Goal: Complete application form

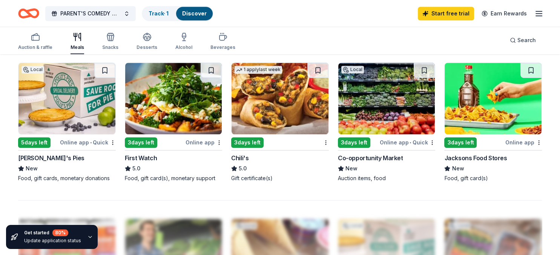
scroll to position [497, 0]
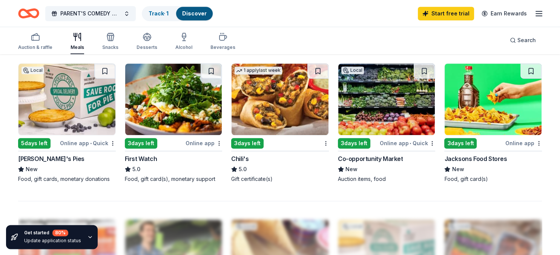
click at [43, 154] on div "Local 5 days left Online app • Quick Polly's Pies New Food, gift cards, monetar…" at bounding box center [67, 123] width 98 height 120
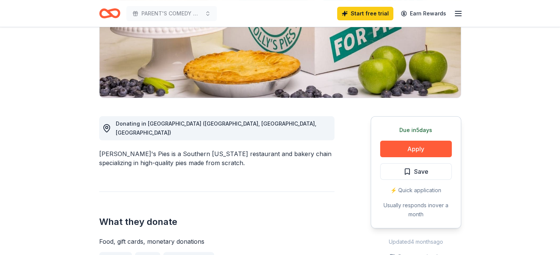
scroll to position [131, 0]
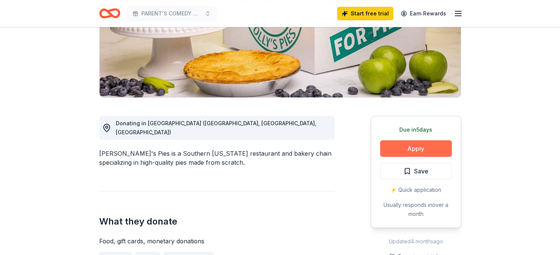
click at [424, 146] on button "Apply" at bounding box center [416, 149] width 72 height 17
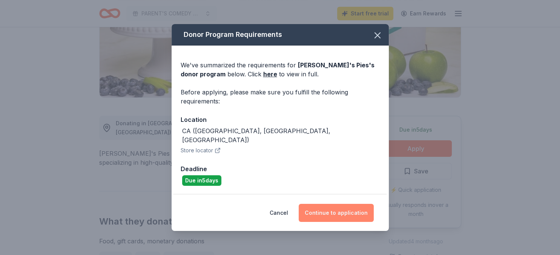
click at [360, 211] on button "Continue to application" at bounding box center [335, 213] width 75 height 18
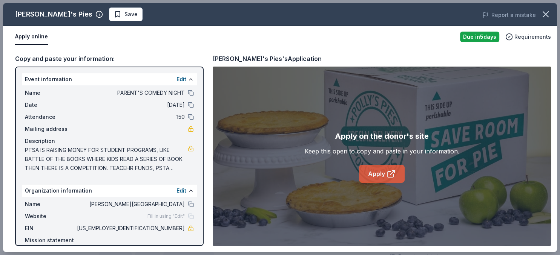
click at [382, 173] on link "Apply" at bounding box center [382, 174] width 46 height 18
